Goal: Task Accomplishment & Management: Manage account settings

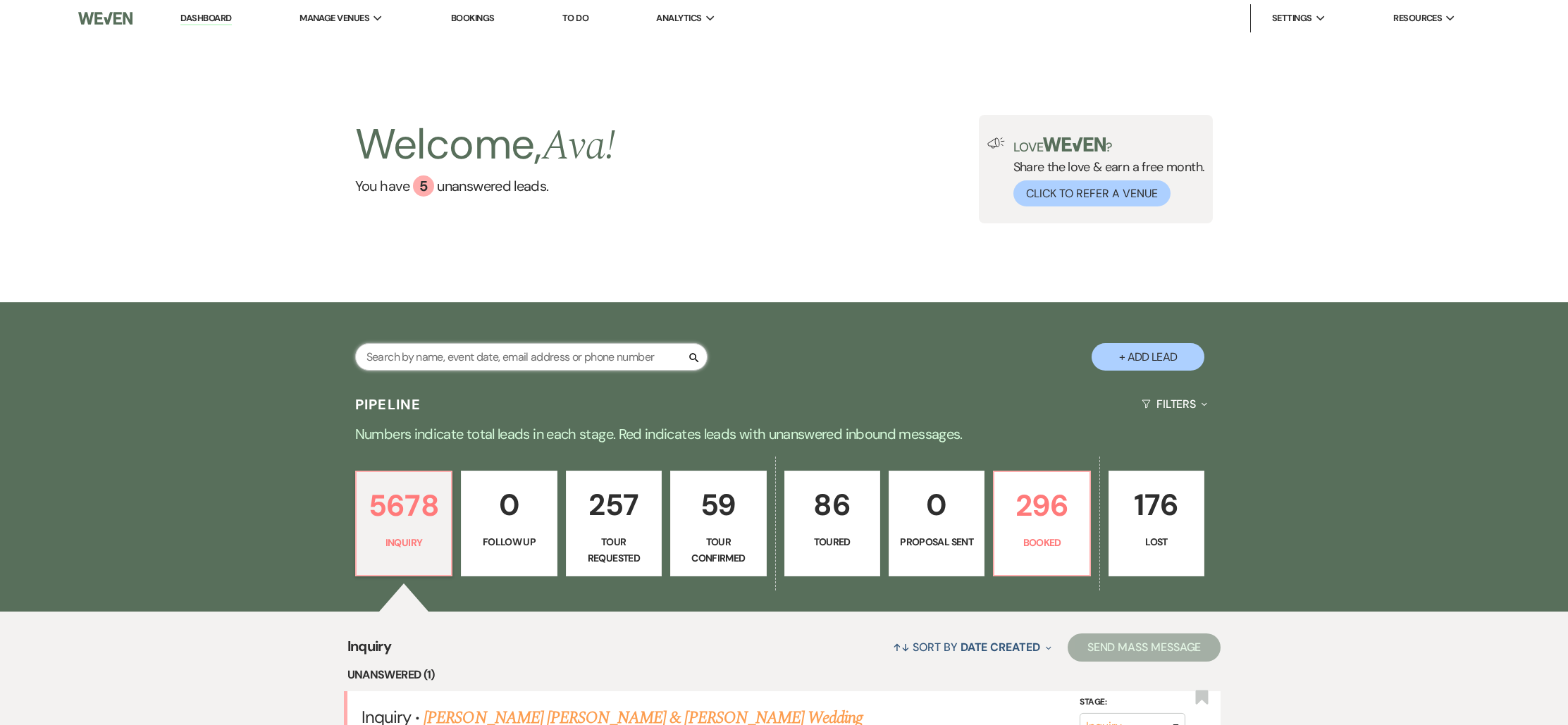
click at [516, 364] on input "text" at bounding box center [532, 356] width 352 height 28
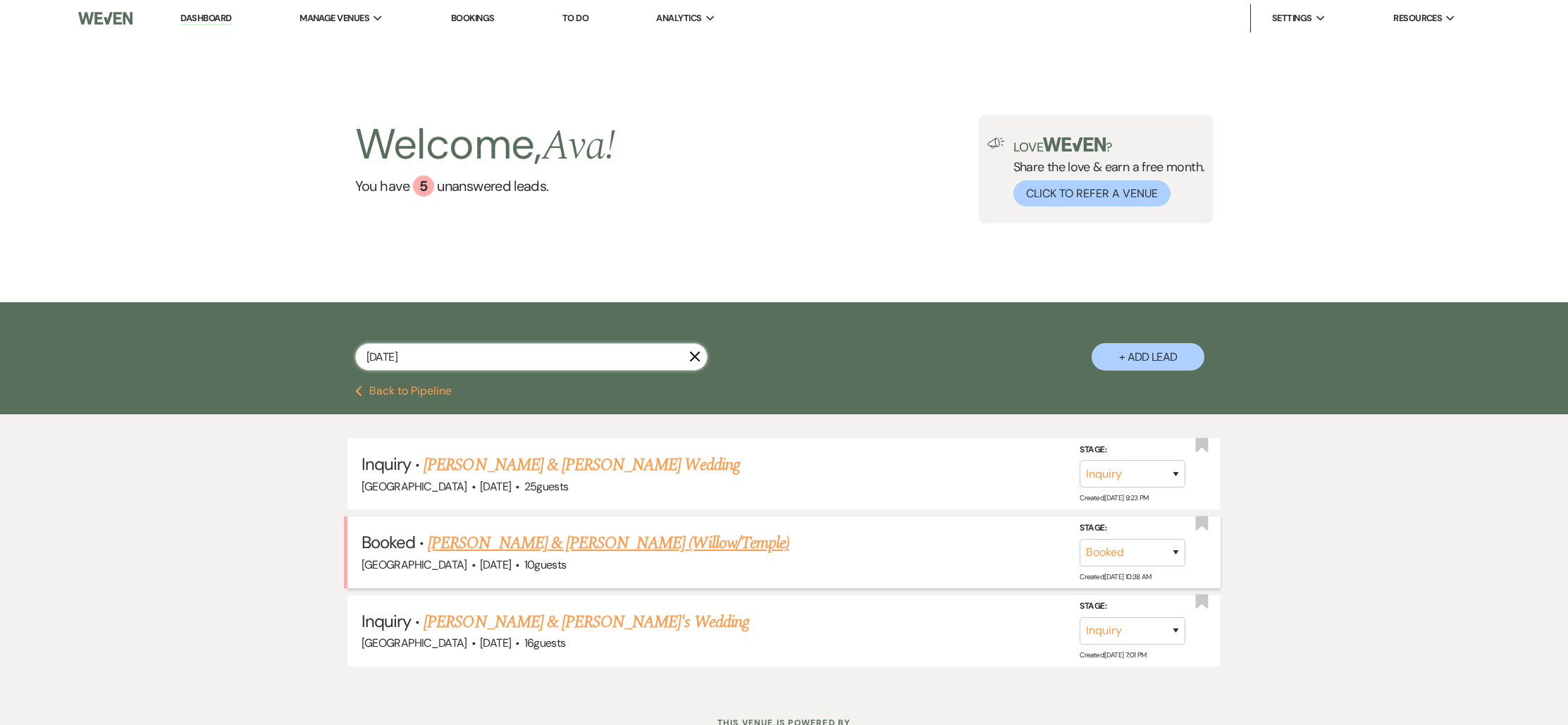
type input "[DATE]"
click at [584, 550] on link "[PERSON_NAME] & [PERSON_NAME] (Willow/Temple)" at bounding box center [608, 543] width 361 height 25
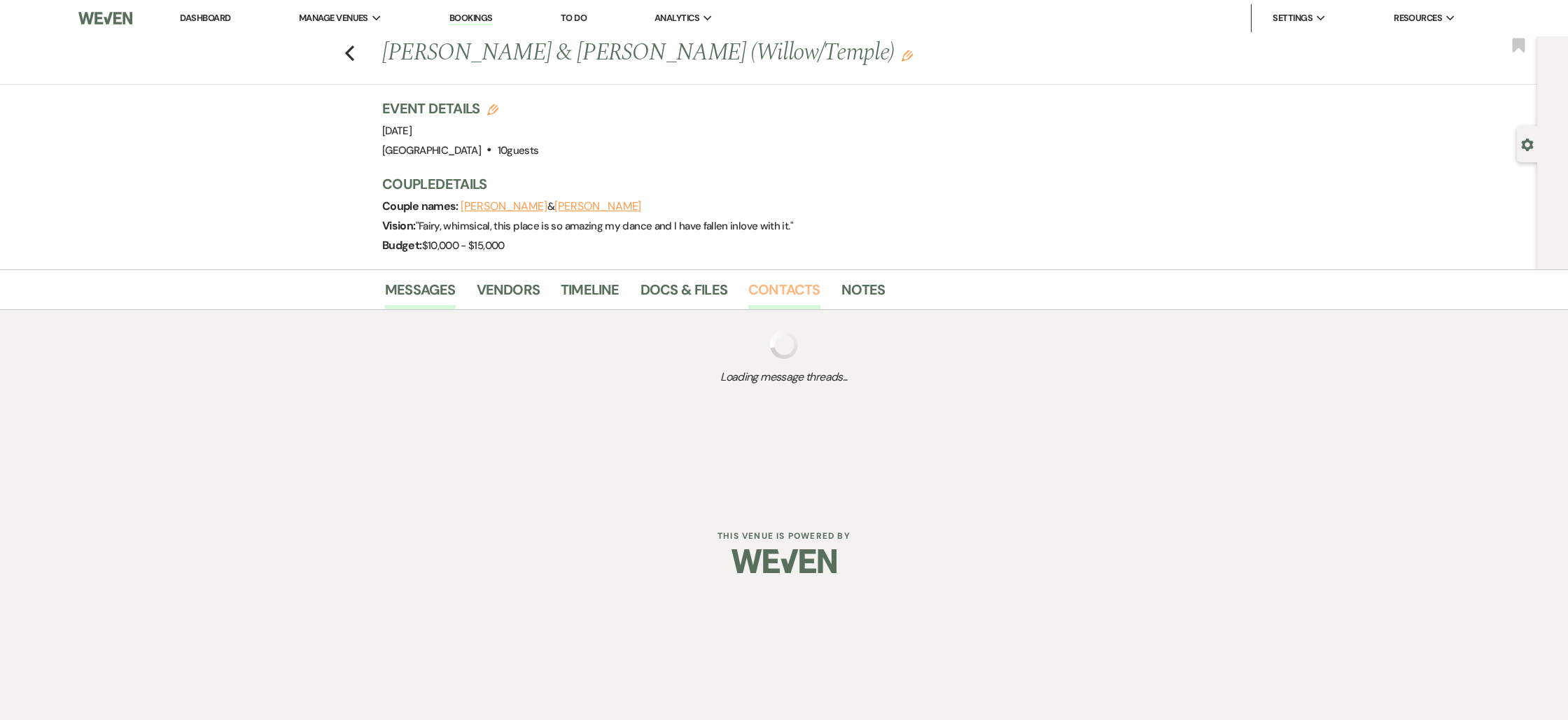
click at [788, 294] on link "Contacts" at bounding box center [785, 294] width 72 height 30
click at [691, 282] on link "Docs & Files" at bounding box center [683, 294] width 87 height 30
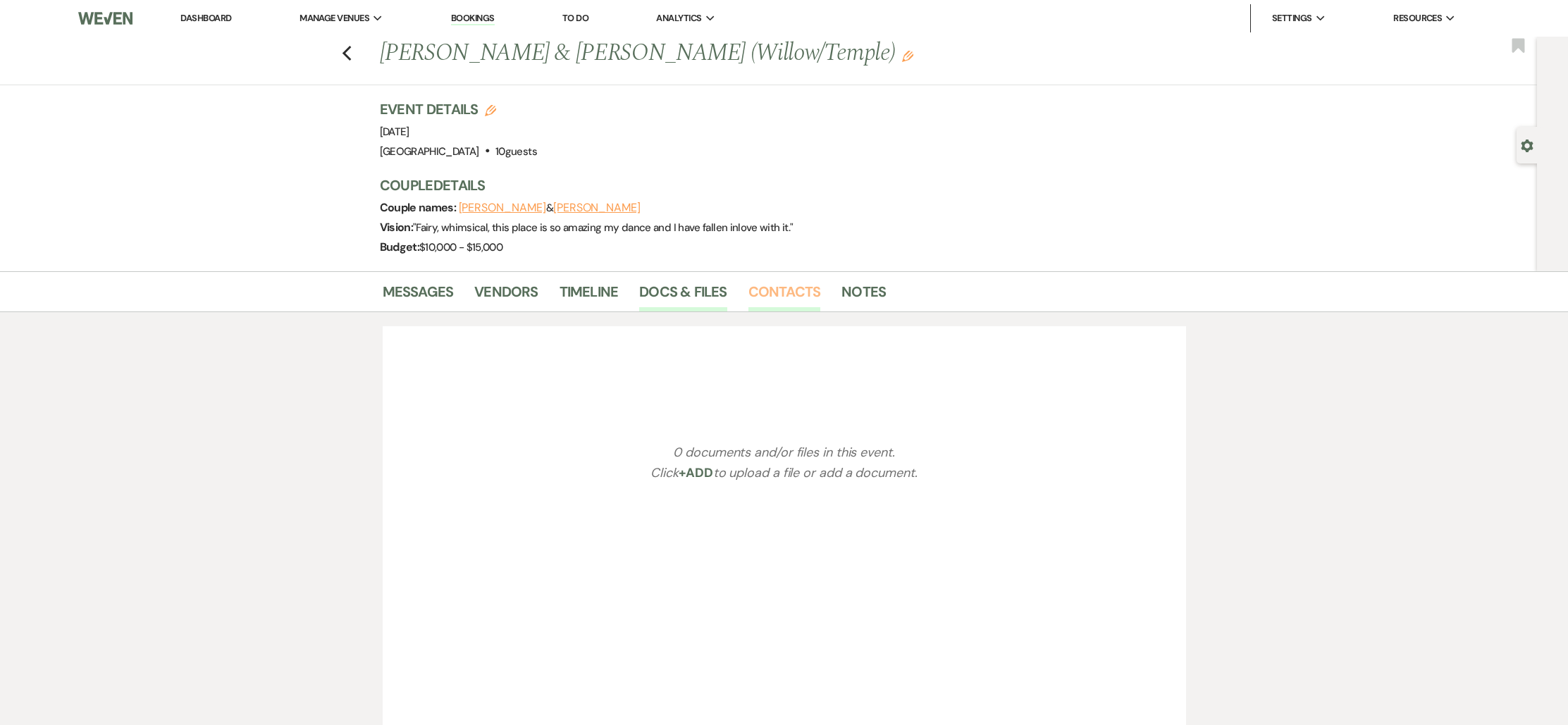
click at [757, 290] on link "Contacts" at bounding box center [784, 296] width 73 height 31
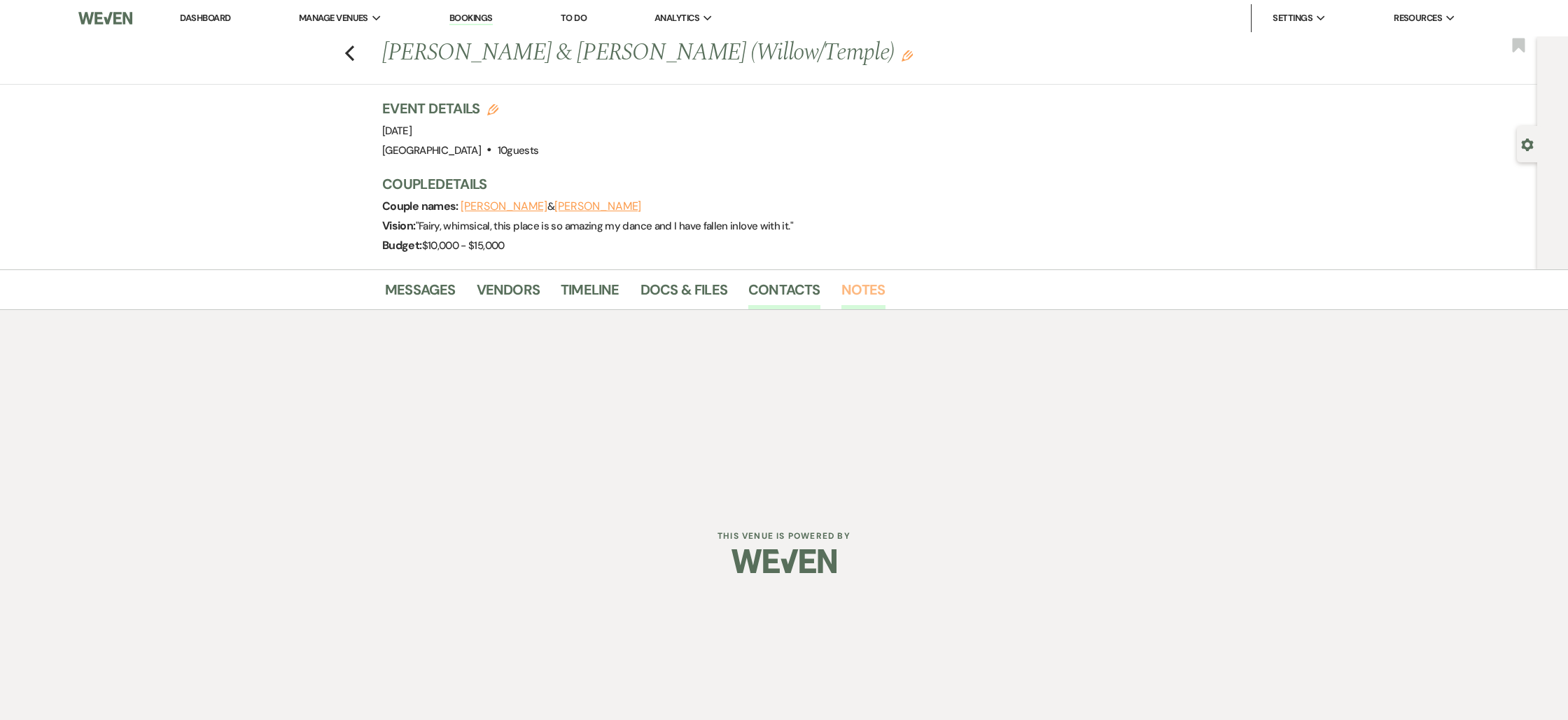
click at [879, 285] on link "Notes" at bounding box center [864, 294] width 44 height 30
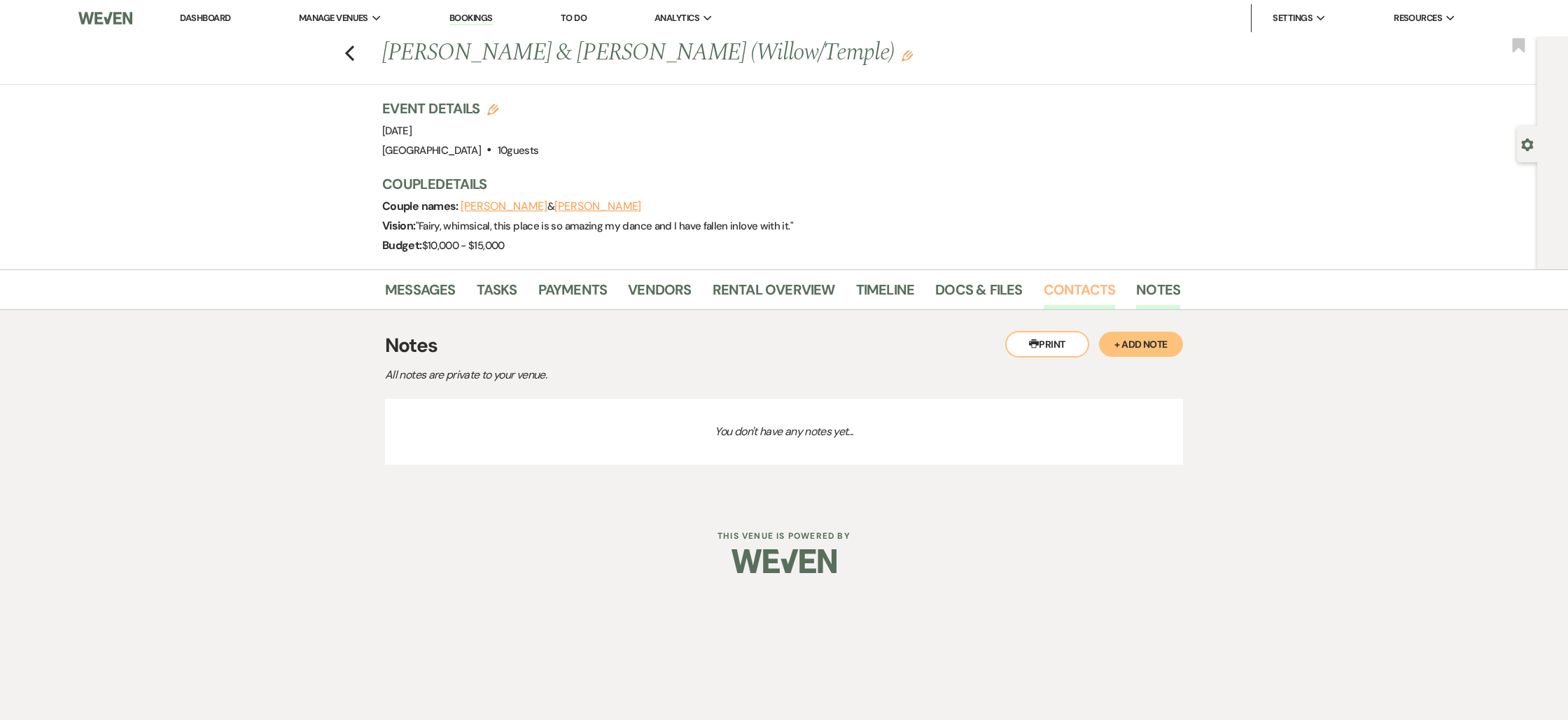
click at [1072, 287] on link "Contacts" at bounding box center [1080, 294] width 72 height 30
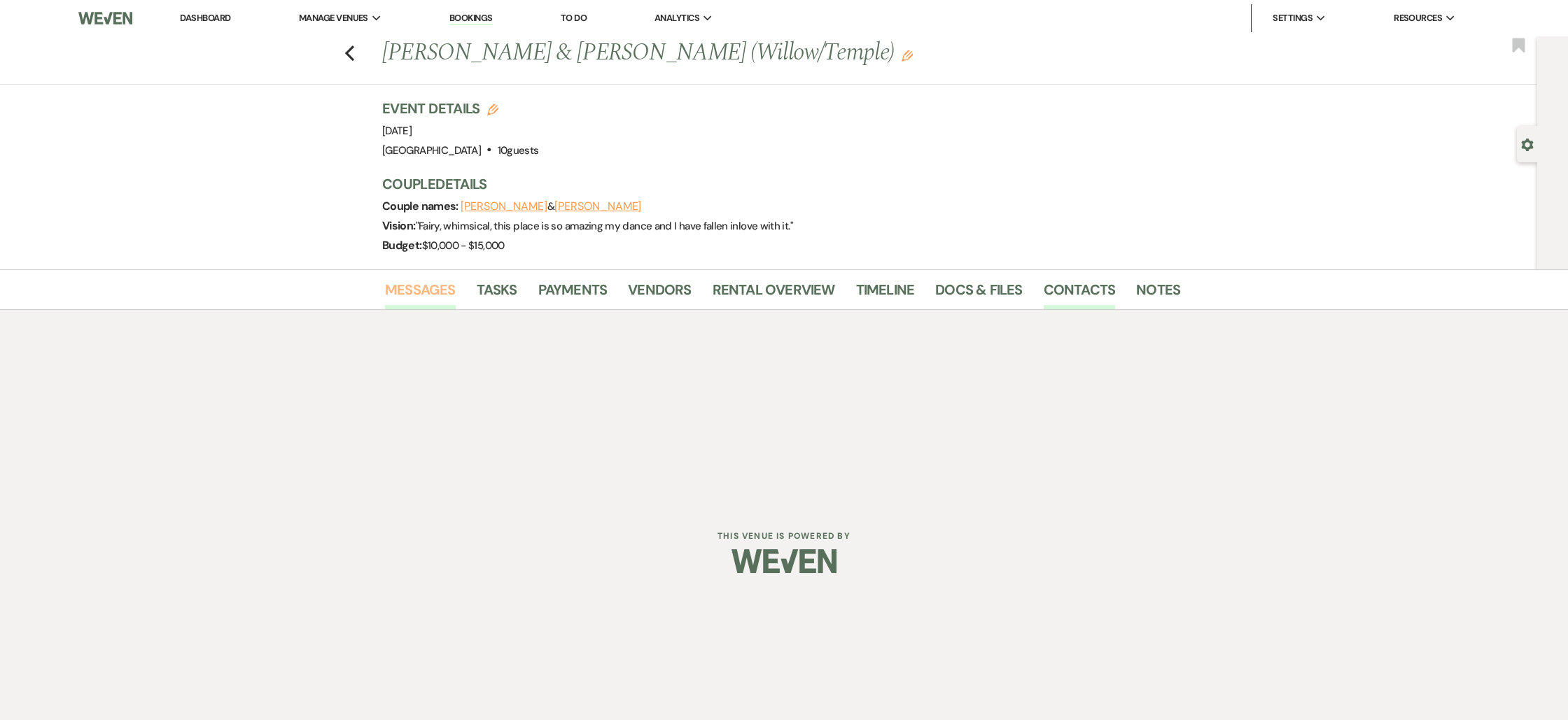
click at [414, 287] on link "Messages" at bounding box center [421, 294] width 70 height 30
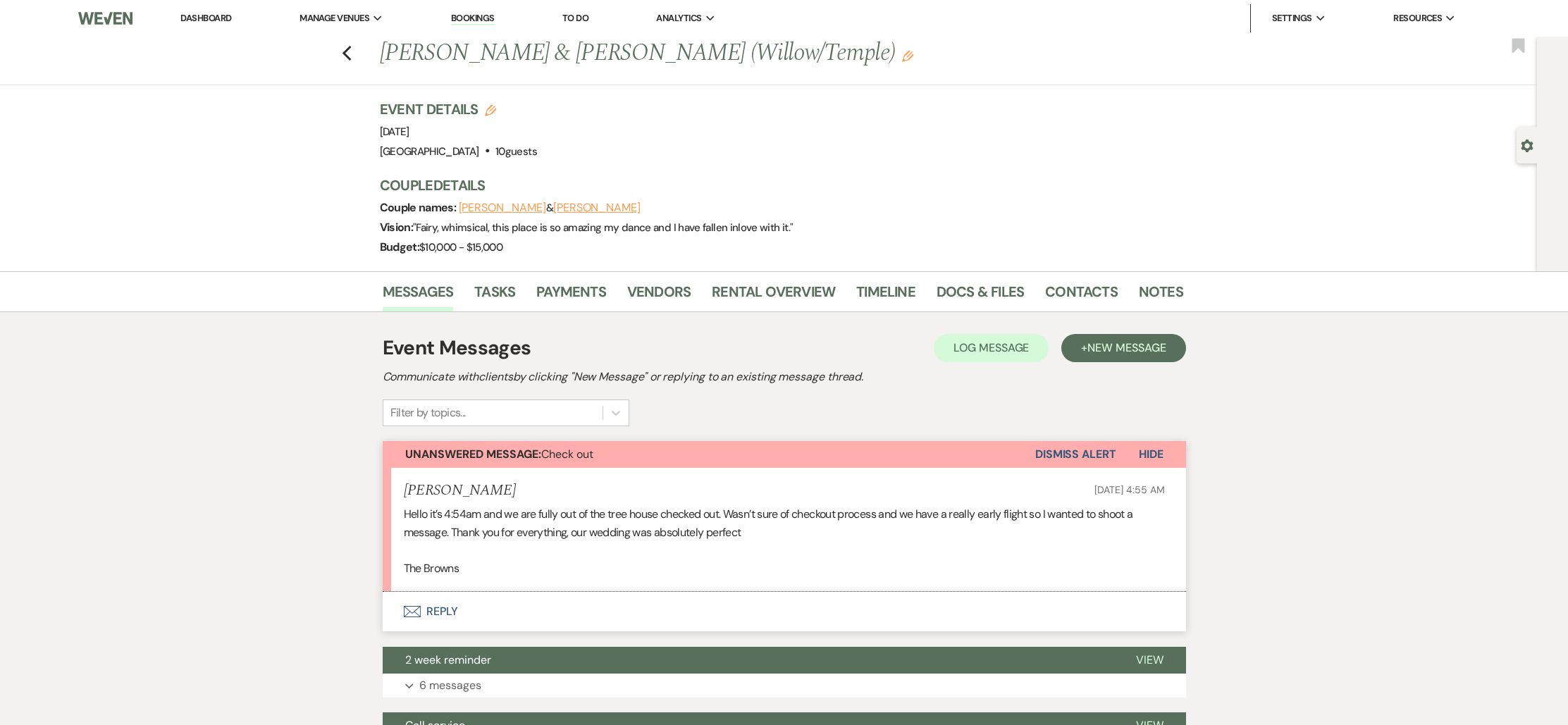
click at [519, 289] on li "Tasks" at bounding box center [505, 294] width 62 height 34
click at [511, 289] on link "Tasks" at bounding box center [494, 296] width 41 height 31
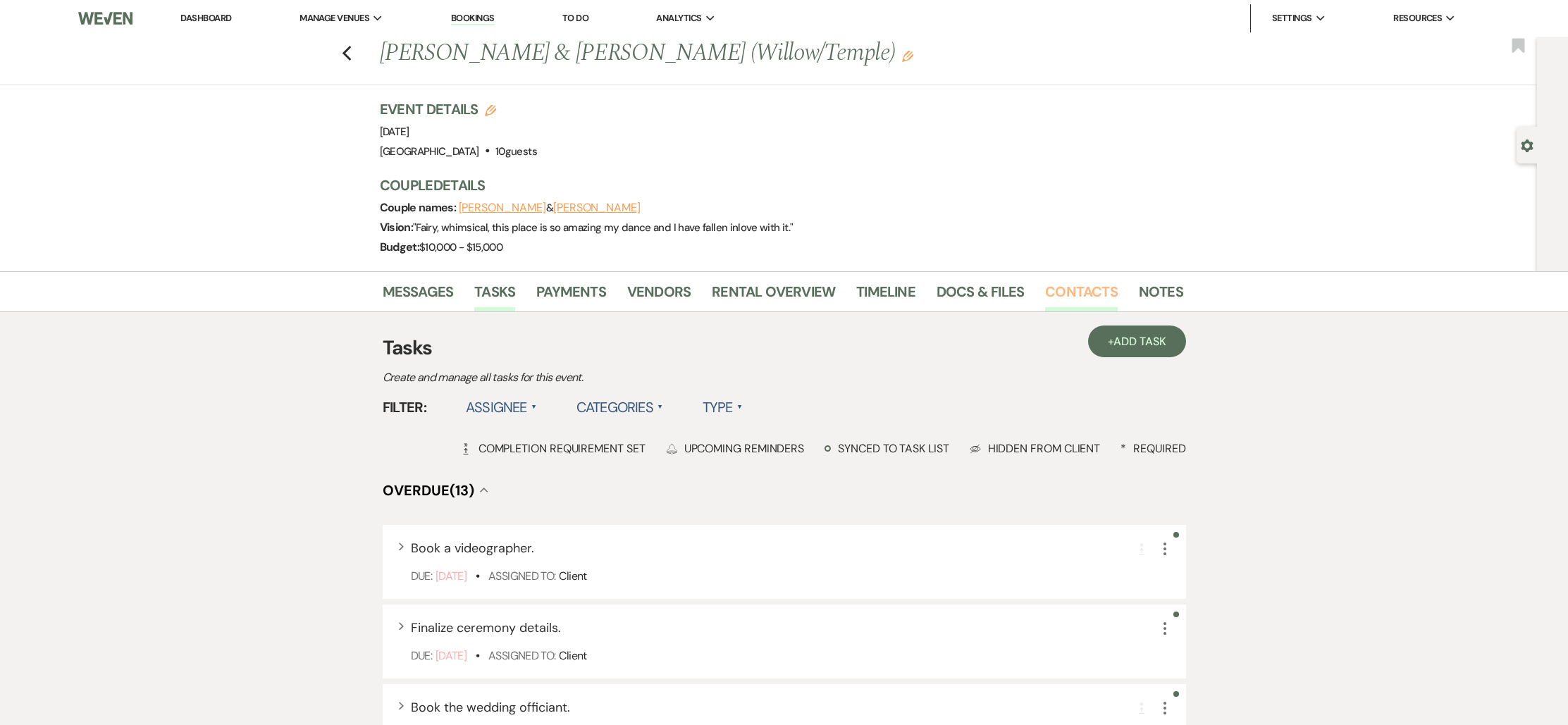
click at [1081, 302] on link "Contacts" at bounding box center [1081, 296] width 73 height 31
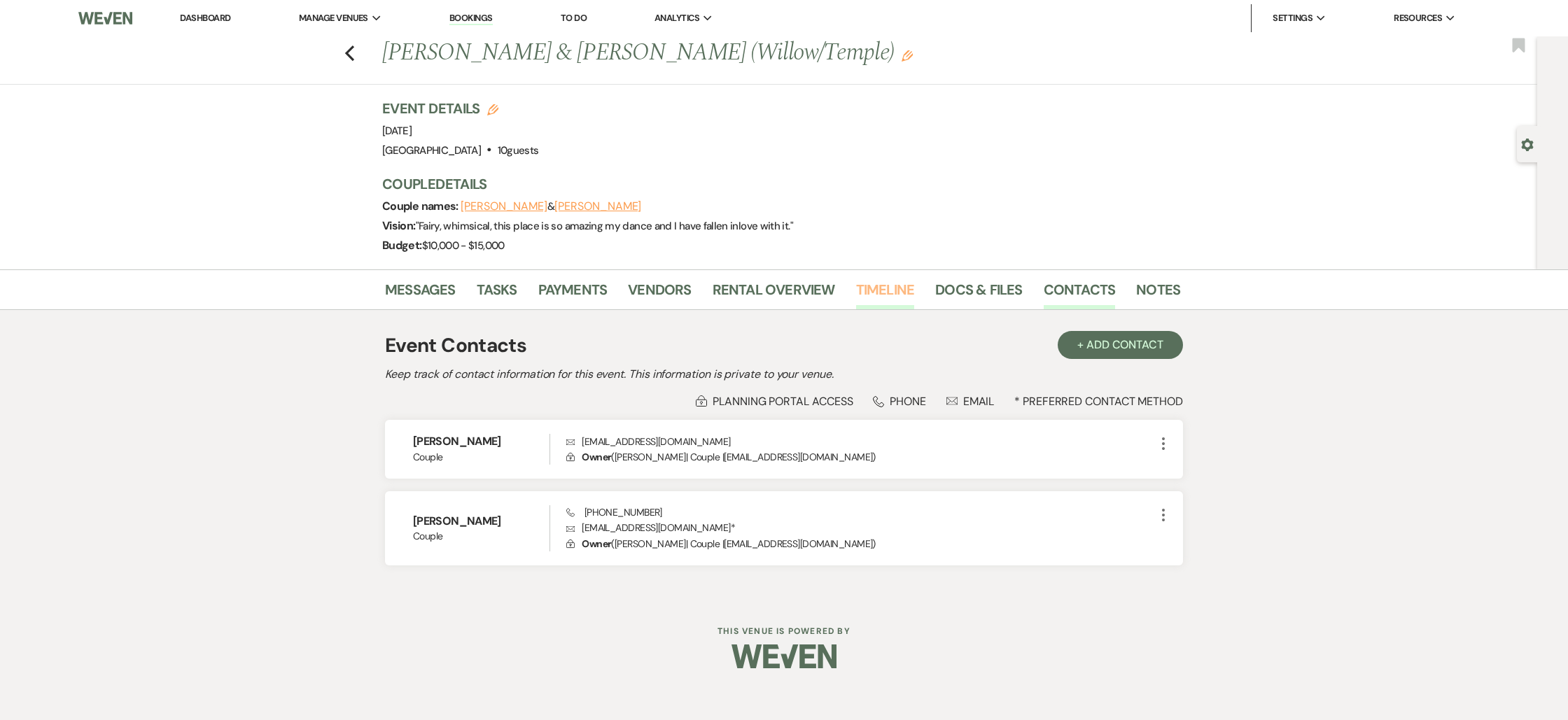
click at [892, 298] on link "Timeline" at bounding box center [886, 294] width 59 height 30
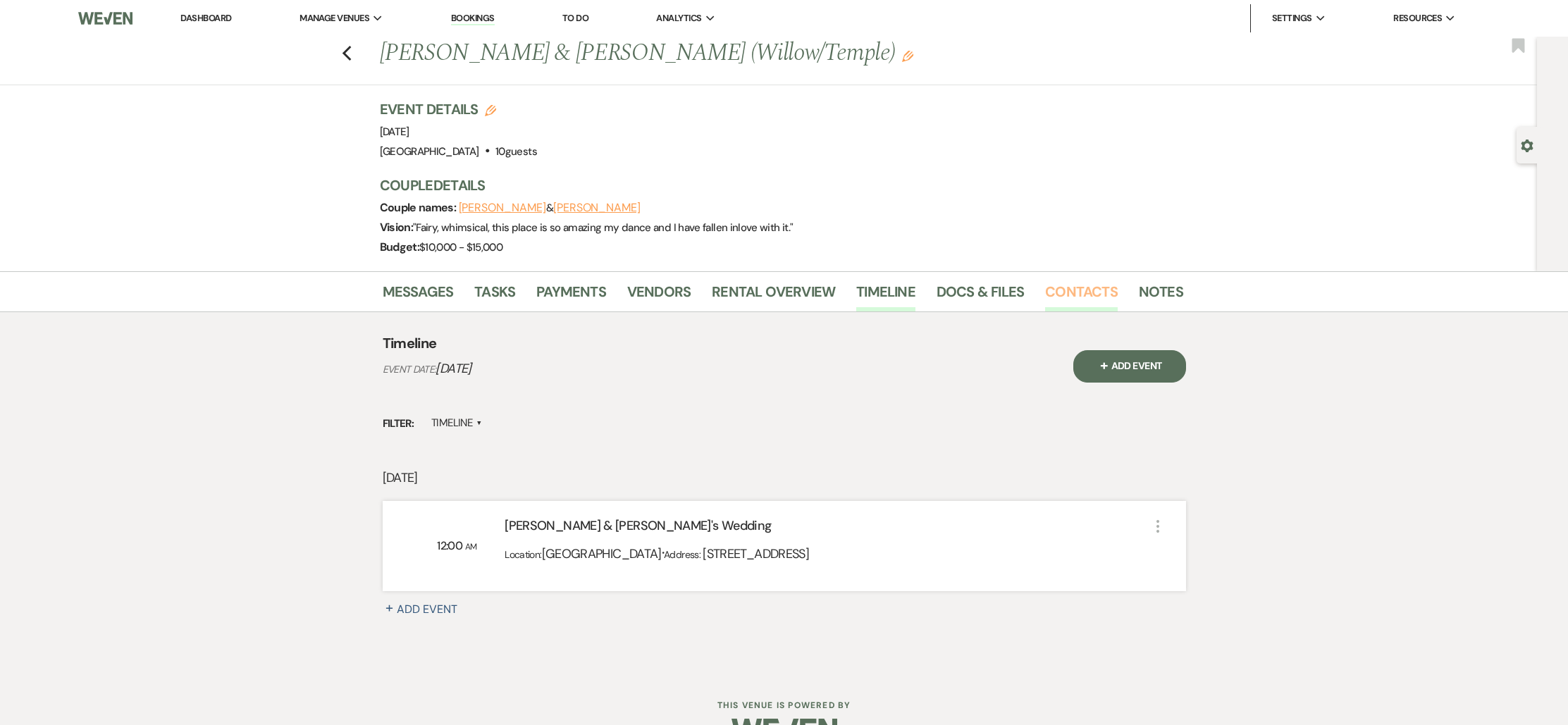
click at [1071, 306] on link "Contacts" at bounding box center [1081, 296] width 73 height 31
